Goal: Transaction & Acquisition: Purchase product/service

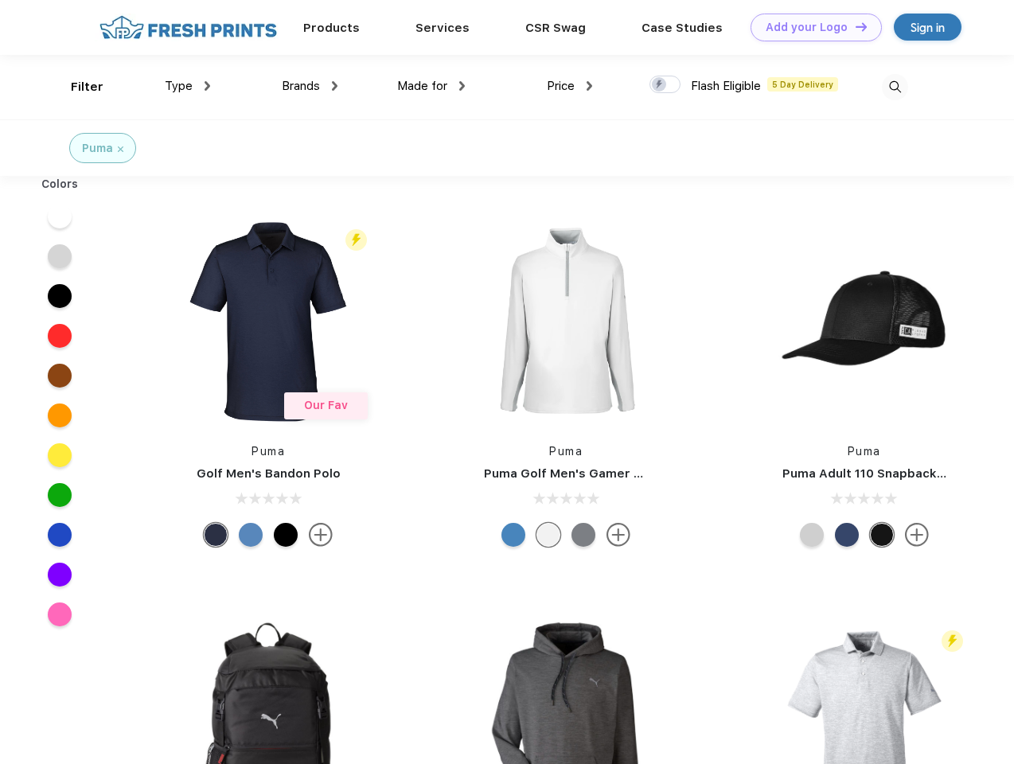
click at [810, 27] on link "Add your Logo Design Tool" at bounding box center [816, 28] width 131 height 28
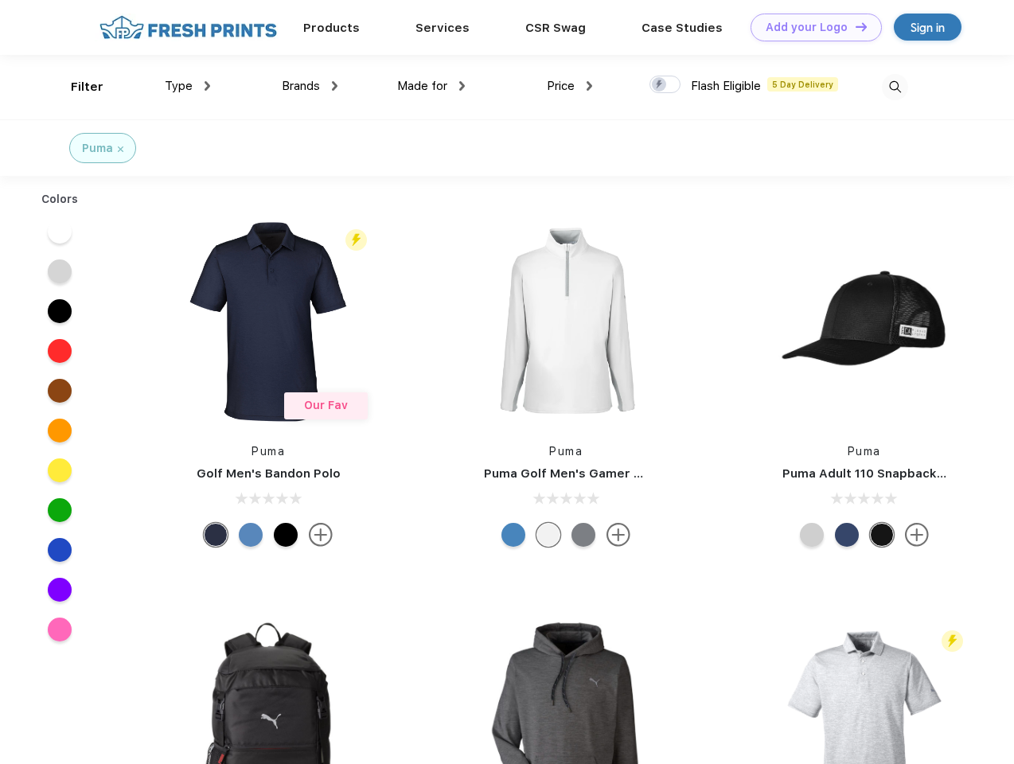
click at [0, 0] on div "Design Tool" at bounding box center [0, 0] width 0 height 0
click at [854, 26] on link "Add your Logo Design Tool" at bounding box center [816, 28] width 131 height 28
click at [76, 87] on div "Filter" at bounding box center [87, 87] width 33 height 18
click at [188, 86] on span "Type" at bounding box center [179, 86] width 28 height 14
click at [310, 86] on span "Brands" at bounding box center [301, 86] width 38 height 14
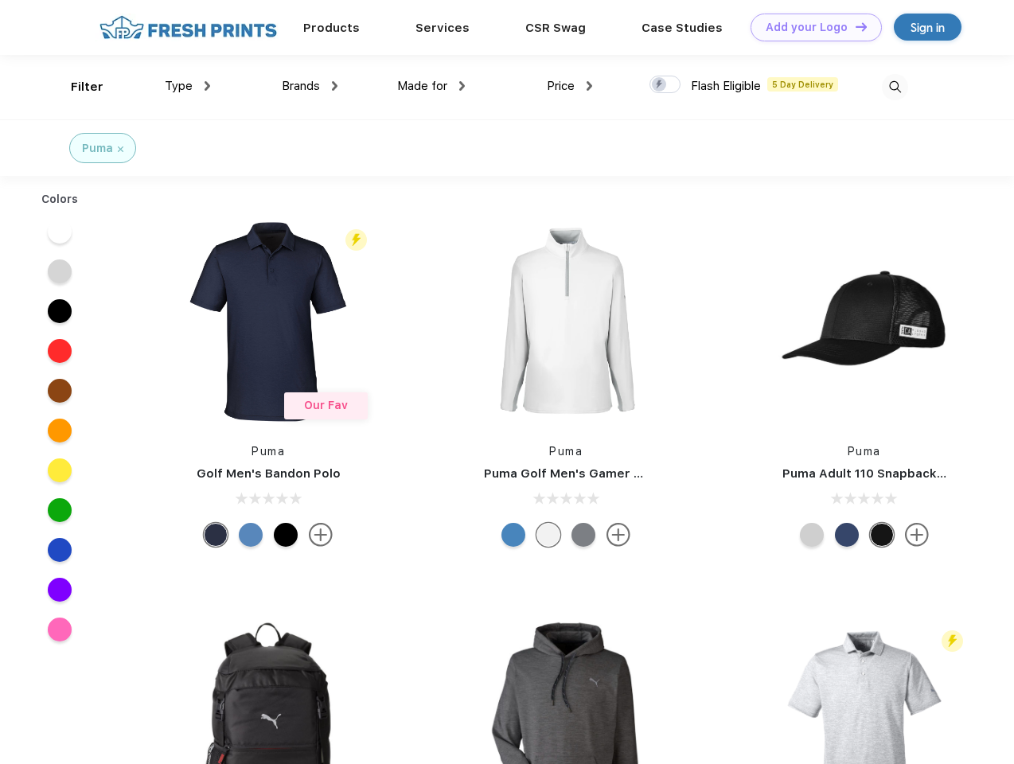
click at [432, 86] on span "Made for" at bounding box center [422, 86] width 50 height 14
click at [570, 86] on span "Price" at bounding box center [561, 86] width 28 height 14
click at [666, 85] on div at bounding box center [665, 85] width 31 height 18
click at [660, 85] on input "checkbox" at bounding box center [655, 80] width 10 height 10
click at [895, 87] on img at bounding box center [895, 87] width 26 height 26
